Goal: Feedback & Contribution: Contribute content

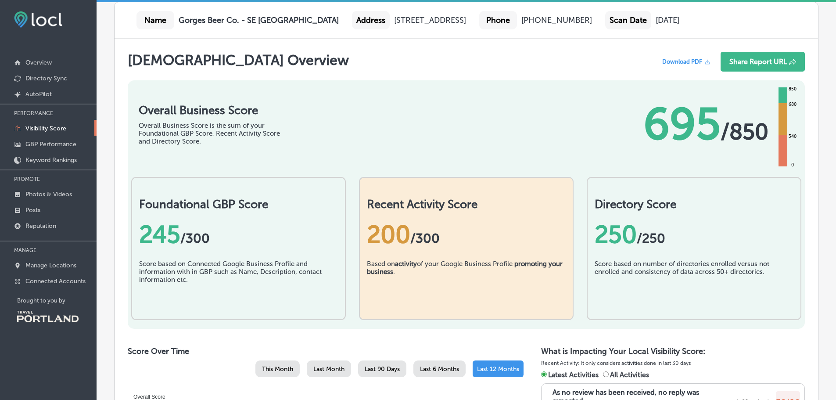
scroll to position [175, 0]
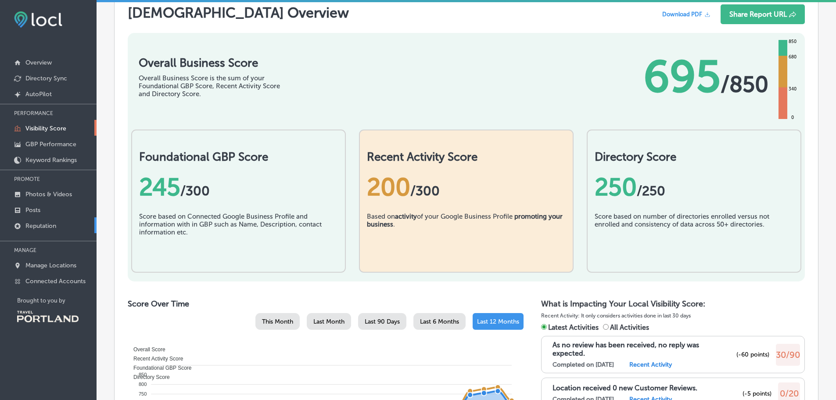
click at [36, 218] on link "Reputation" at bounding box center [48, 225] width 97 height 16
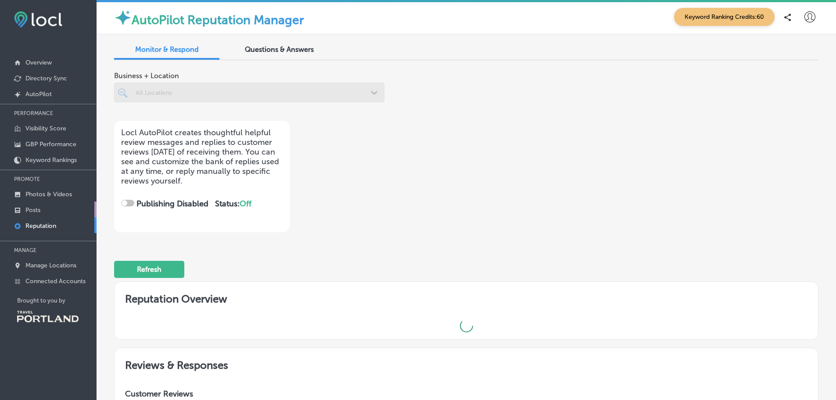
click at [40, 210] on p "Posts" at bounding box center [32, 209] width 15 height 7
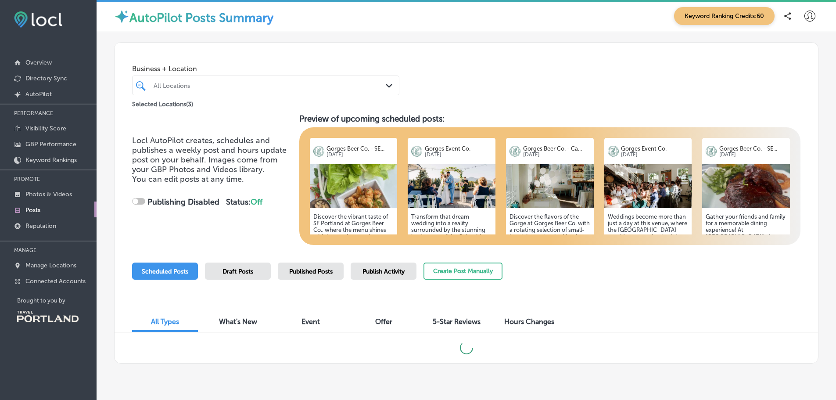
click at [211, 89] on div at bounding box center [255, 85] width 204 height 12
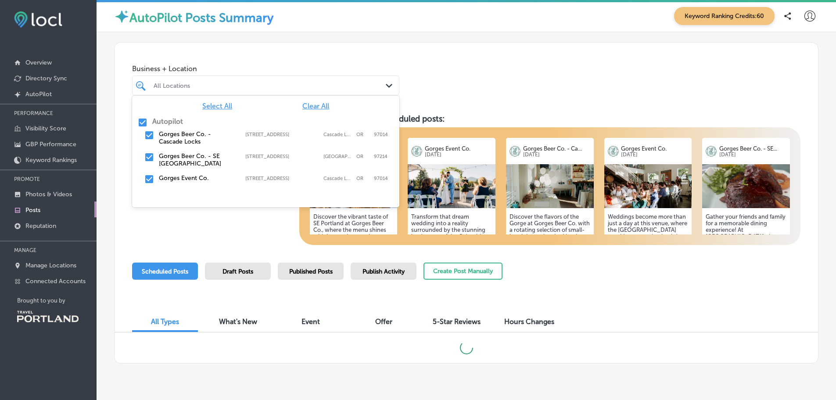
click at [135, 117] on div "Select All Clear All Autopilot Gorges Beer Co. - Cascade Locks [STREET_ADDRESS]…" at bounding box center [265, 144] width 267 height 97
click at [141, 122] on input "checkbox" at bounding box center [142, 122] width 11 height 11
click at [151, 156] on input "checkbox" at bounding box center [149, 157] width 11 height 11
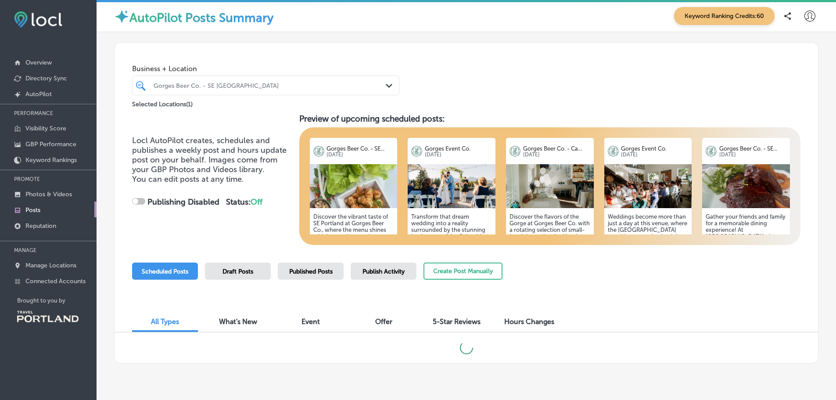
click at [504, 64] on div "Business + Location Gorges Beer Co. - SE [GEOGRAPHIC_DATA] Path Created with Sk…" at bounding box center [465, 76] width 703 height 67
checkbox input "true"
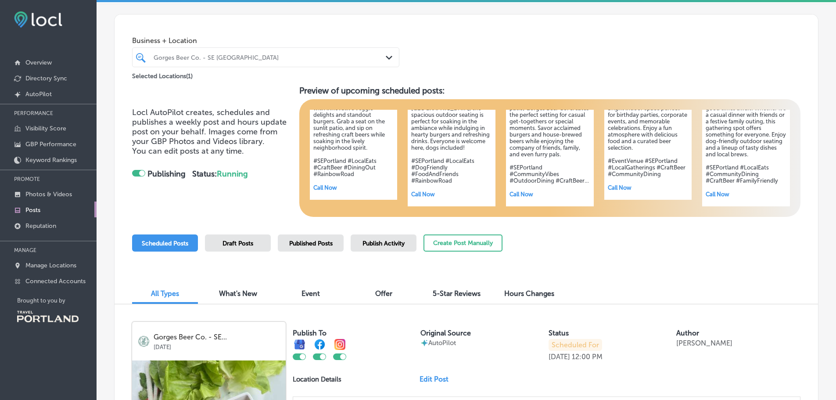
scroll to position [23, 0]
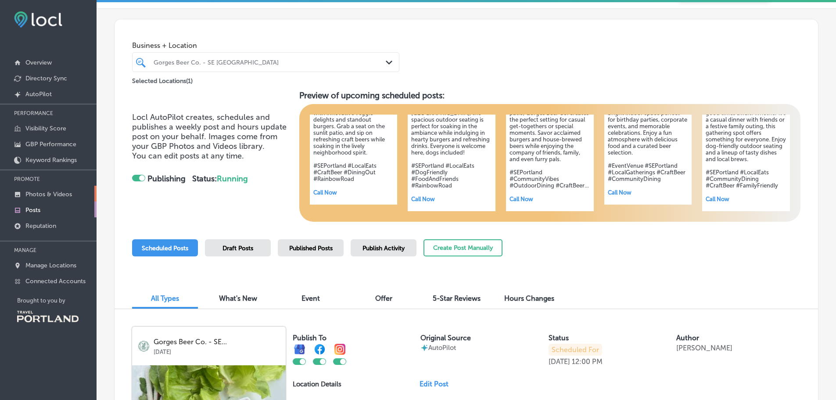
click at [61, 192] on p "Photos & Videos" at bounding box center [48, 193] width 46 height 7
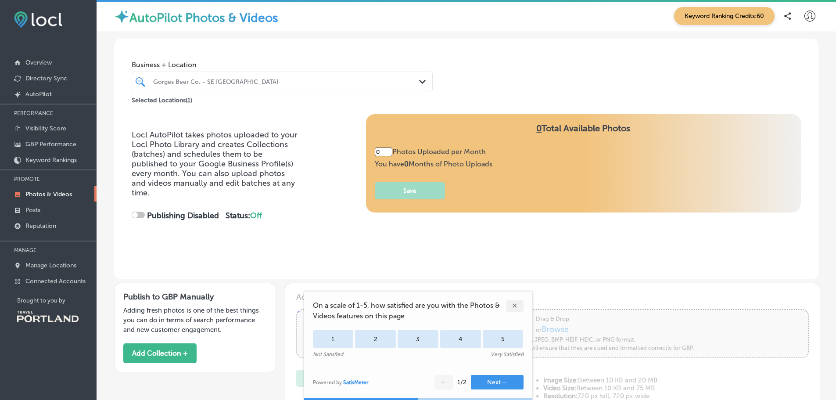
type input "5"
checkbox input "true"
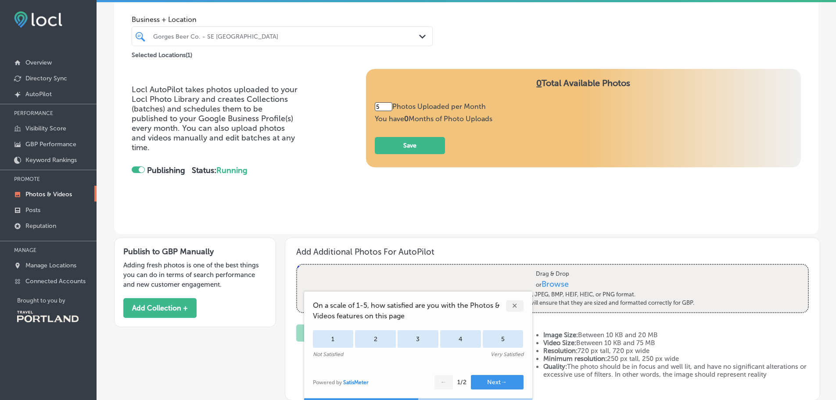
scroll to position [88, 0]
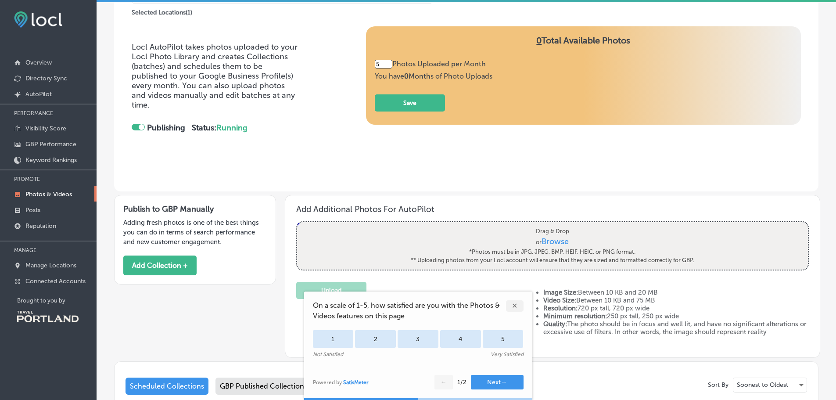
click at [512, 308] on div "✕" at bounding box center [515, 305] width 18 height 11
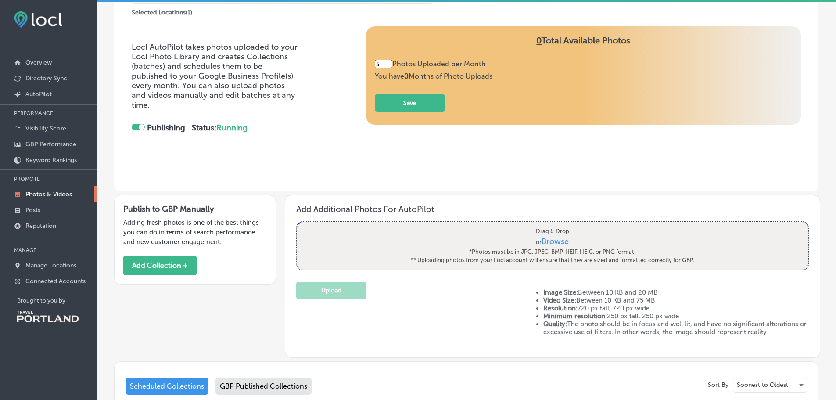
click at [544, 241] on span "Browse" at bounding box center [555, 241] width 27 height 10
click at [544, 225] on input "Drag & Drop or Browse *Photos must be in JPG, JPEG, BMP, HEIF, HEIC, or PNG for…" at bounding box center [552, 223] width 511 height 3
type input "C:\fakepath\2023 04-19 Events Space.jpg"
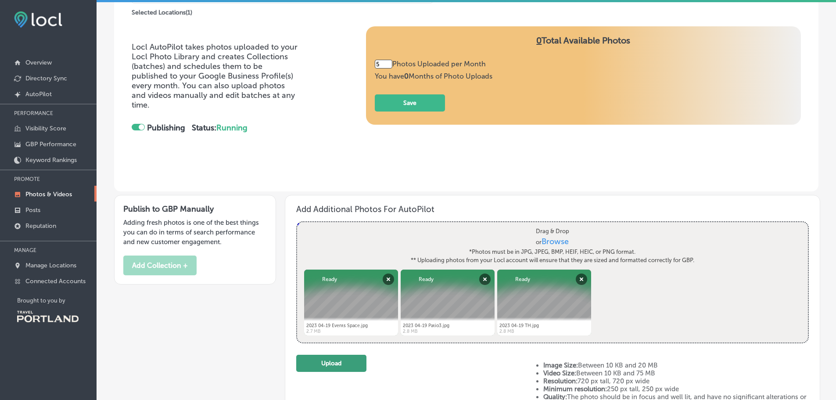
click at [353, 363] on button "Upload" at bounding box center [331, 362] width 70 height 17
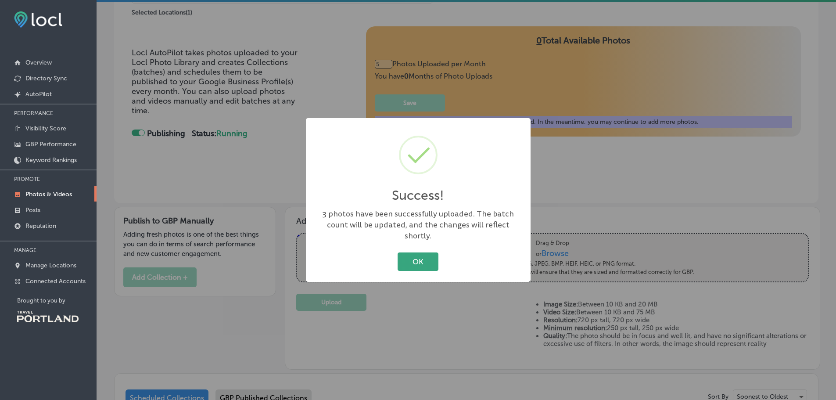
click at [418, 252] on button "OK" at bounding box center [417, 261] width 41 height 18
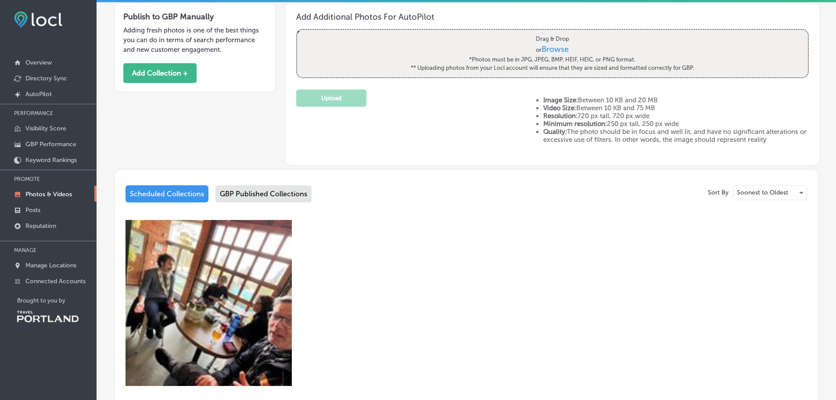
scroll to position [175, 0]
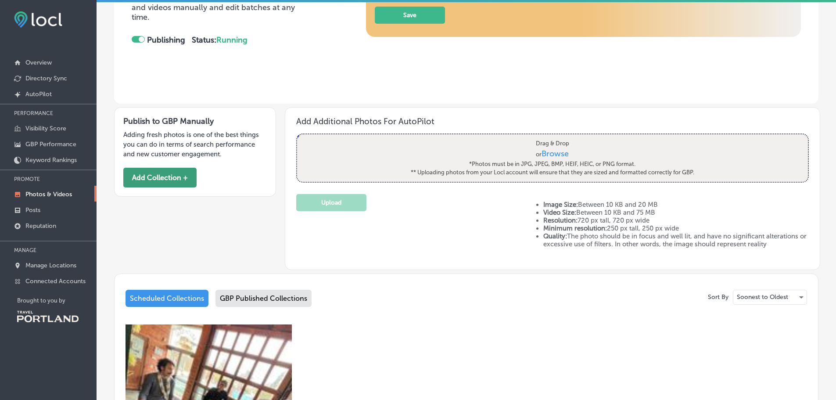
click at [146, 174] on button "Add Collection +" at bounding box center [159, 178] width 73 height 20
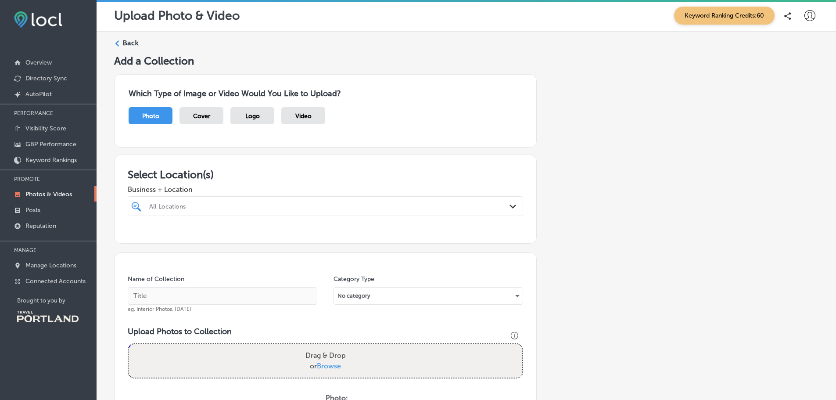
click at [326, 362] on span "Browse" at bounding box center [329, 365] width 24 height 8
click at [326, 347] on input "Drag & Drop or Browse" at bounding box center [325, 345] width 393 height 3
type input "C:\fakepath\AHP_2115.jpg"
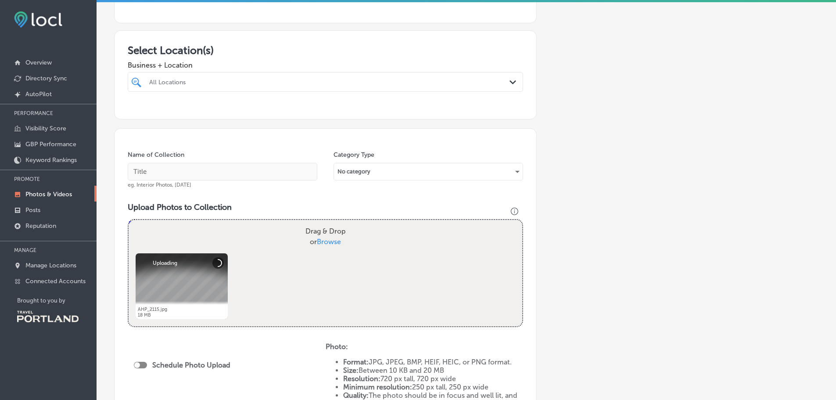
scroll to position [175, 0]
